Goal: Check status: Check status

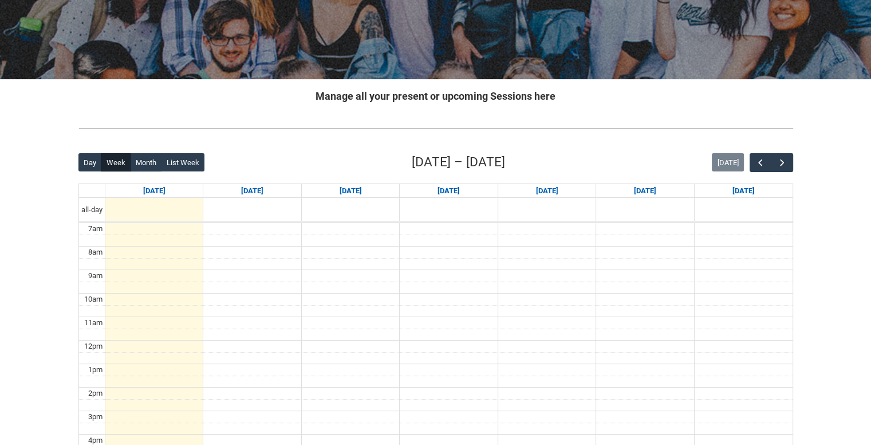
scroll to position [286, 0]
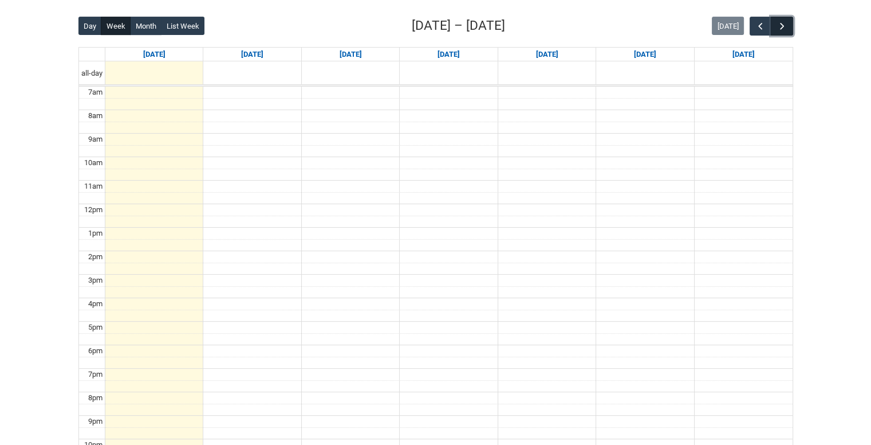
click at [783, 27] on span "button" at bounding box center [782, 26] width 11 height 11
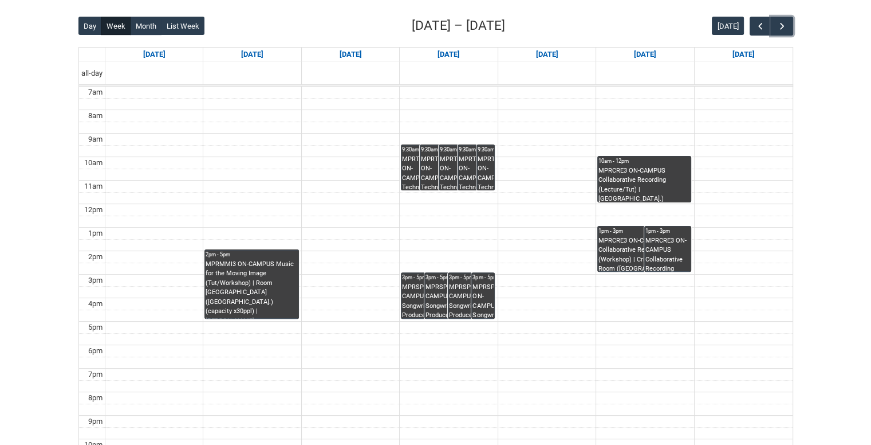
click at [494, 181] on div "MPRTPE2 ON-CAMPUS Technology in Performance 1 [DATE] 9:30- | [GEOGRAPHIC_DATA] …" at bounding box center [486, 173] width 17 height 36
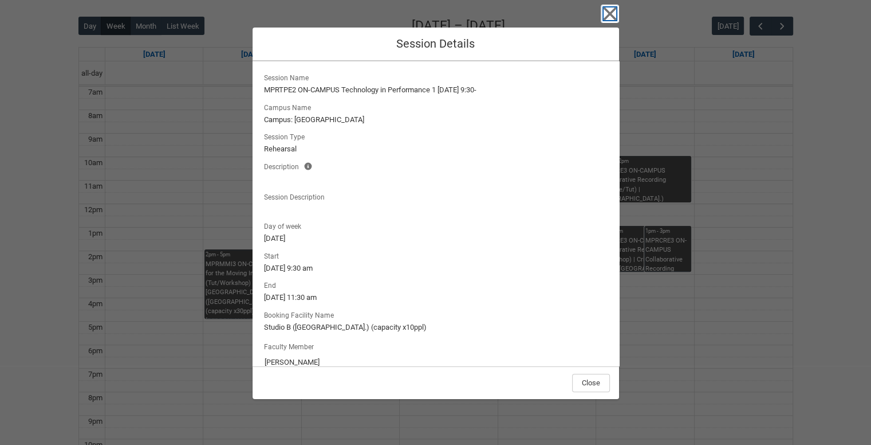
click at [607, 14] on icon "button" at bounding box center [609, 13] width 13 height 13
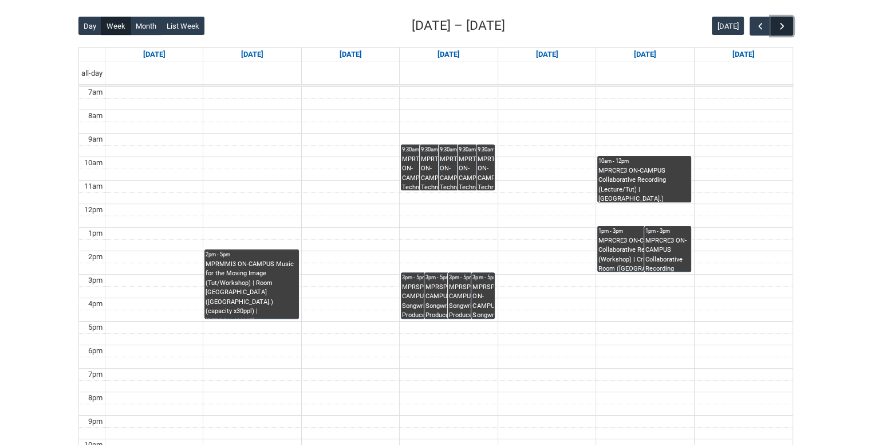
click at [773, 19] on button "button" at bounding box center [782, 26] width 22 height 19
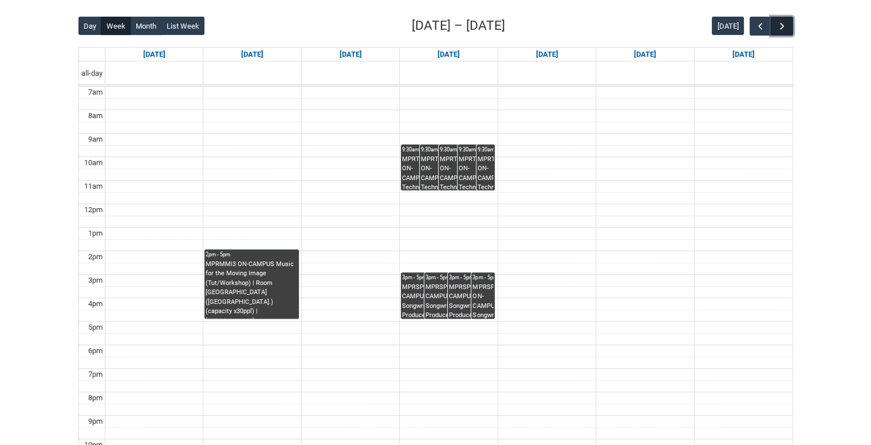
click at [773, 19] on button "button" at bounding box center [782, 26] width 22 height 19
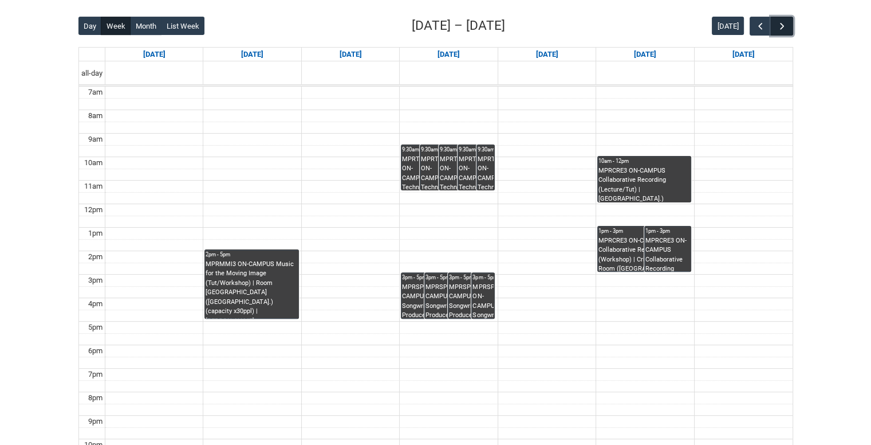
click at [783, 29] on span "button" at bounding box center [782, 26] width 11 height 11
